Goal: Check status: Check status

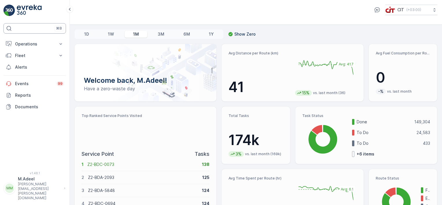
click at [41, 29] on div "⌘B" at bounding box center [34, 28] width 62 height 10
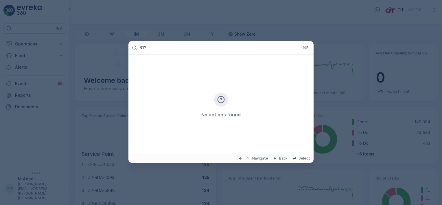
type input "6122"
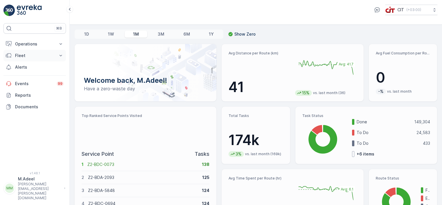
click at [19, 53] on p "Fleet" at bounding box center [34, 56] width 39 height 6
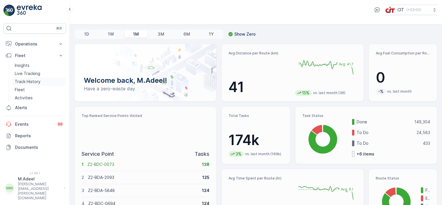
click at [21, 81] on p "Track History" at bounding box center [28, 82] width 26 height 6
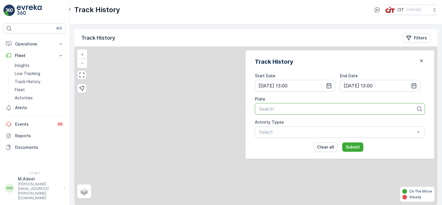
click at [292, 107] on div at bounding box center [338, 108] width 158 height 5
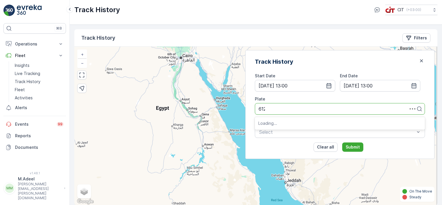
type input "6122"
click at [296, 123] on span "6122 XTB ([PERSON_NAME] CampBoss (Accomm))" at bounding box center [314, 122] width 112 height 5
click at [301, 130] on div at bounding box center [337, 131] width 157 height 5
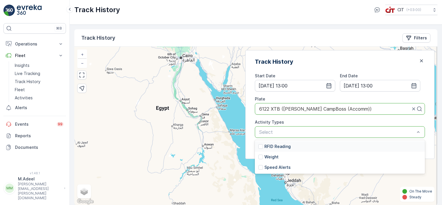
click at [301, 130] on div at bounding box center [337, 131] width 157 height 5
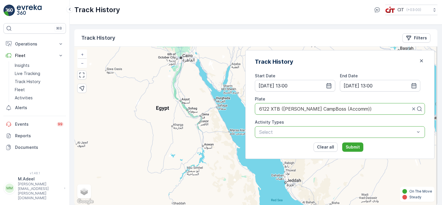
click at [303, 132] on div at bounding box center [337, 131] width 157 height 5
click at [317, 84] on input "[DATE] 13:00" at bounding box center [295, 86] width 80 height 12
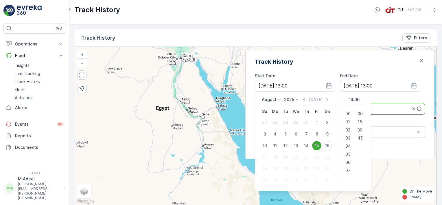
click at [332, 132] on div "9" at bounding box center [326, 133] width 9 height 9
type input "[DATE] 13:00"
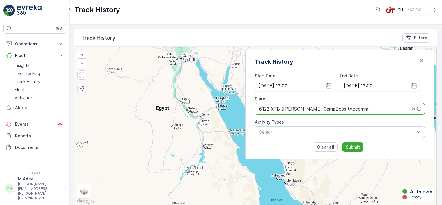
type input "[DATE] 13:00"
click at [362, 87] on input "[DATE] 13:00" at bounding box center [380, 86] width 80 height 12
click at [396, 69] on div "Track History Start Date [DATE] 13:00 End Date [DATE] 13:00 Plate 6122 XTB ([PE…" at bounding box center [339, 104] width 189 height 109
click at [360, 147] on p "Submit" at bounding box center [353, 147] width 14 height 6
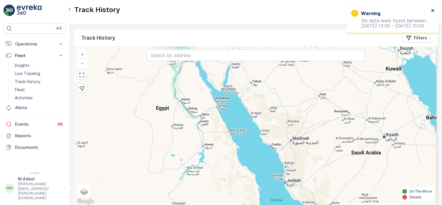
click at [433, 10] on icon "close" at bounding box center [432, 10] width 3 height 3
